Goal: Navigation & Orientation: Find specific page/section

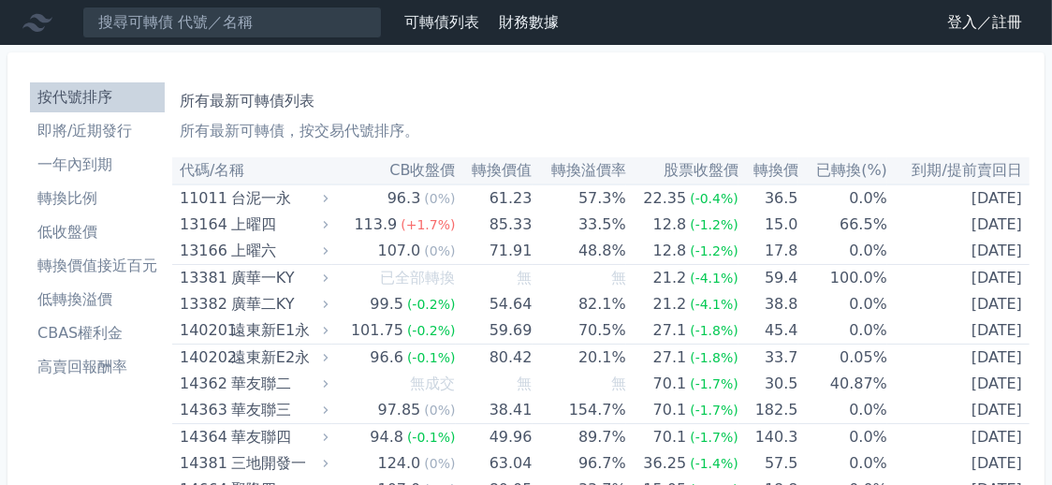
click at [971, 15] on link "登入／註冊" at bounding box center [984, 22] width 105 height 30
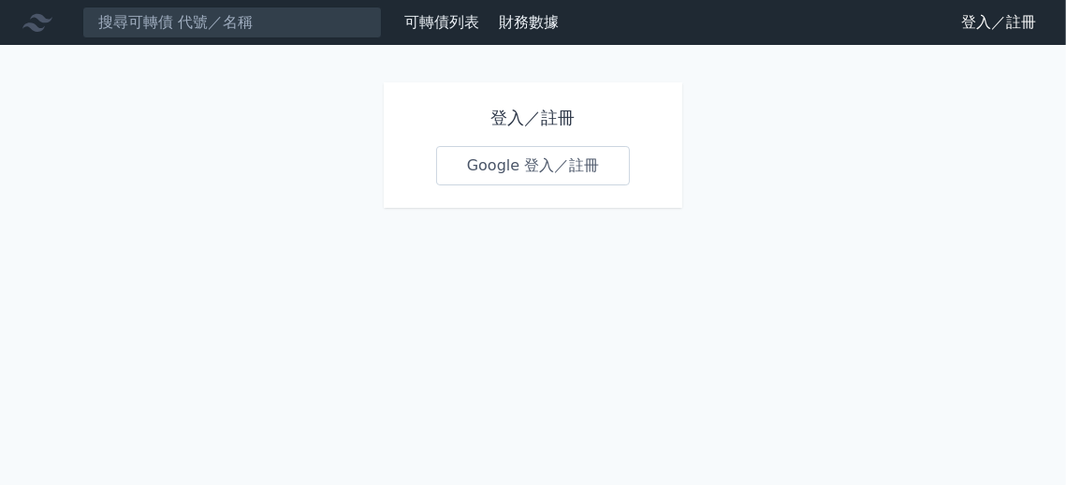
click at [554, 153] on link "Google 登入／註冊" at bounding box center [533, 165] width 195 height 39
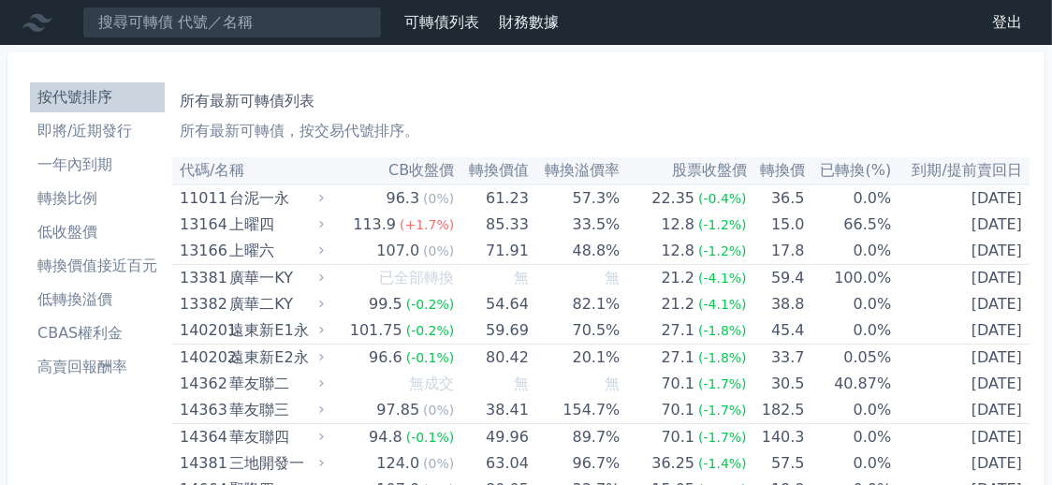
click at [78, 163] on li "一年內到期" at bounding box center [97, 164] width 135 height 22
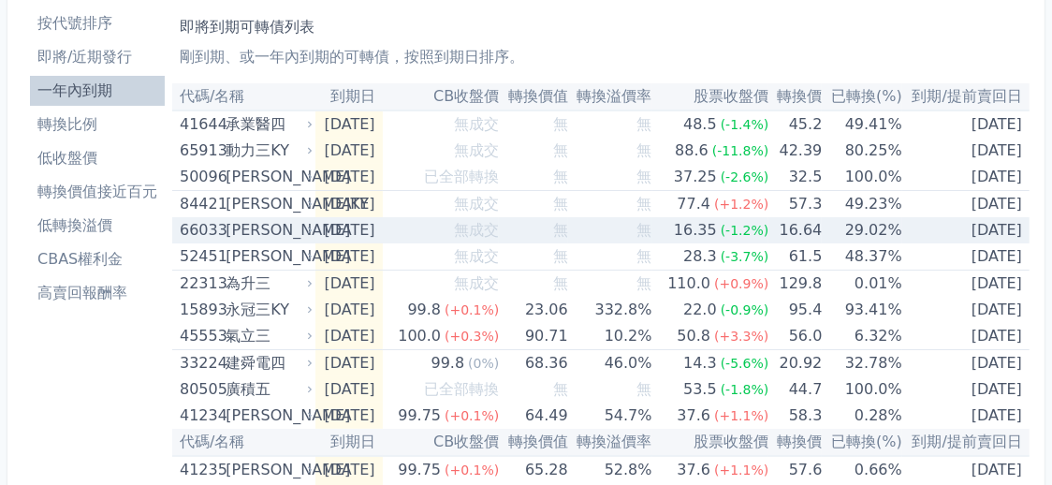
scroll to position [186, 0]
